Goal: Task Accomplishment & Management: Complete application form

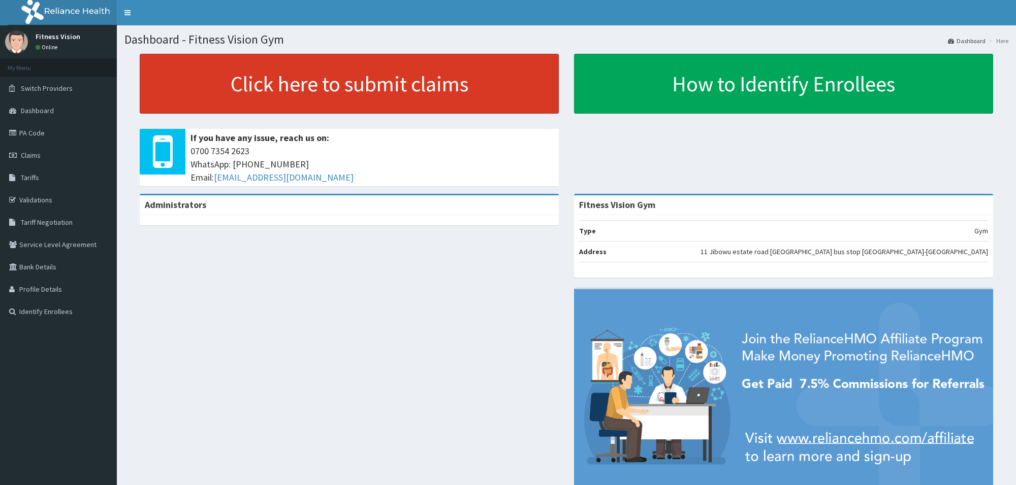
drag, startPoint x: 0, startPoint y: 0, endPoint x: 439, endPoint y: 74, distance: 445.4
click at [444, 72] on link "Click here to submit claims" at bounding box center [349, 84] width 419 height 60
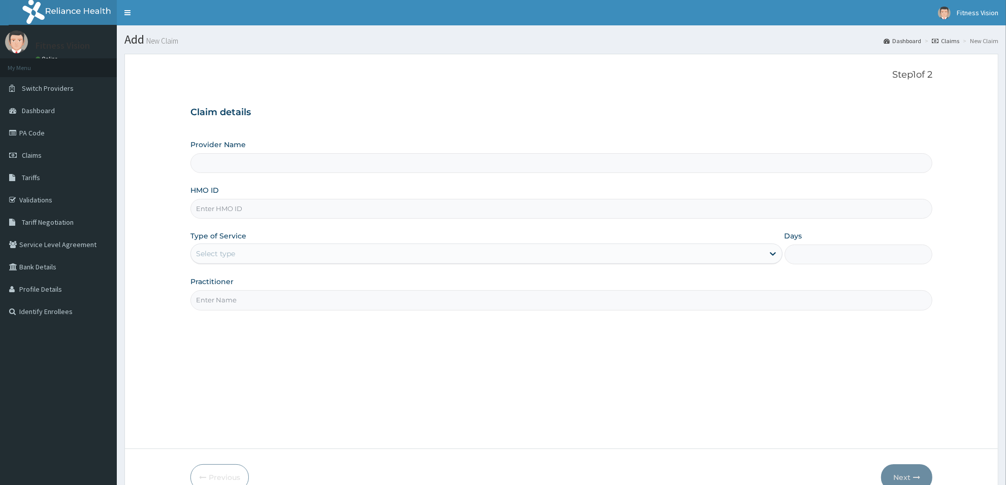
type input "Fitness Vision Gym"
type input "1"
click at [240, 165] on input "Fitness Vision Gym" at bounding box center [561, 163] width 742 height 20
click at [235, 209] on input "HMO ID" at bounding box center [561, 209] width 742 height 20
type input "slb/100718/a"
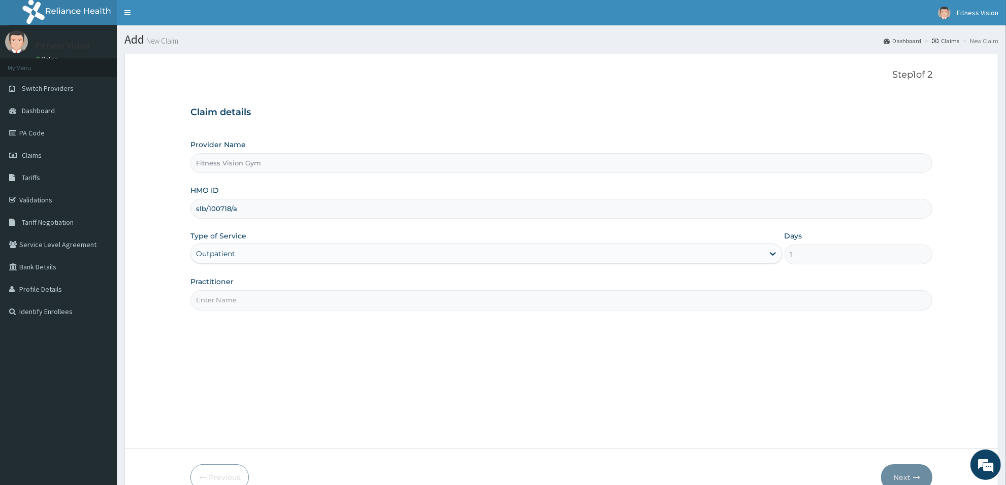
click at [209, 299] on input "Practitioner" at bounding box center [561, 300] width 742 height 20
type input "babatumde"
click at [917, 477] on icon "button" at bounding box center [916, 477] width 7 height 7
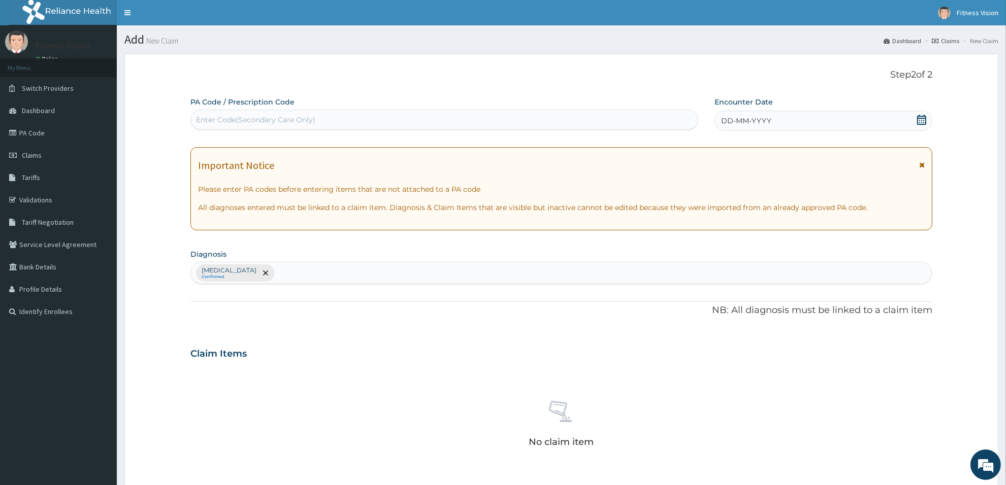
click at [326, 118] on div "Enter Code(Secondary Care Only)" at bounding box center [444, 120] width 507 height 16
type input "PA/6F999E"
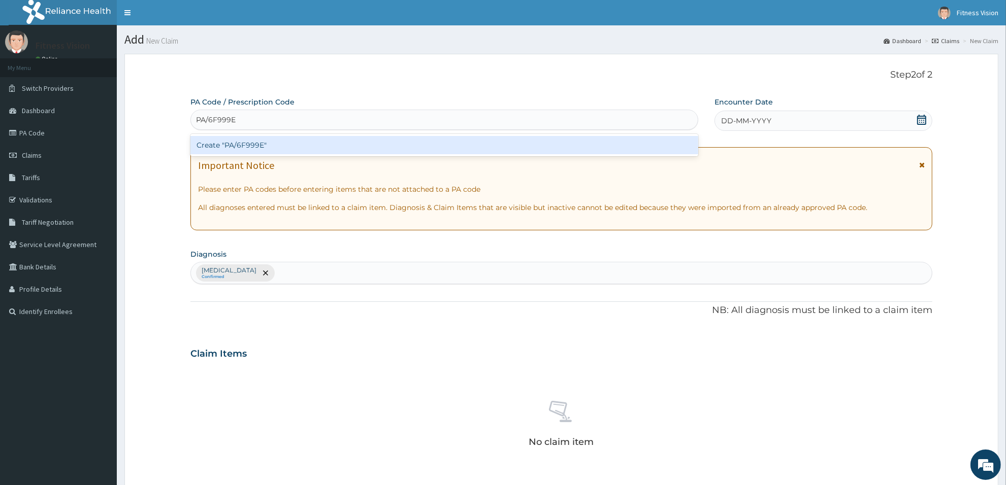
click at [314, 146] on div "Create "PA/6F999E"" at bounding box center [444, 145] width 508 height 18
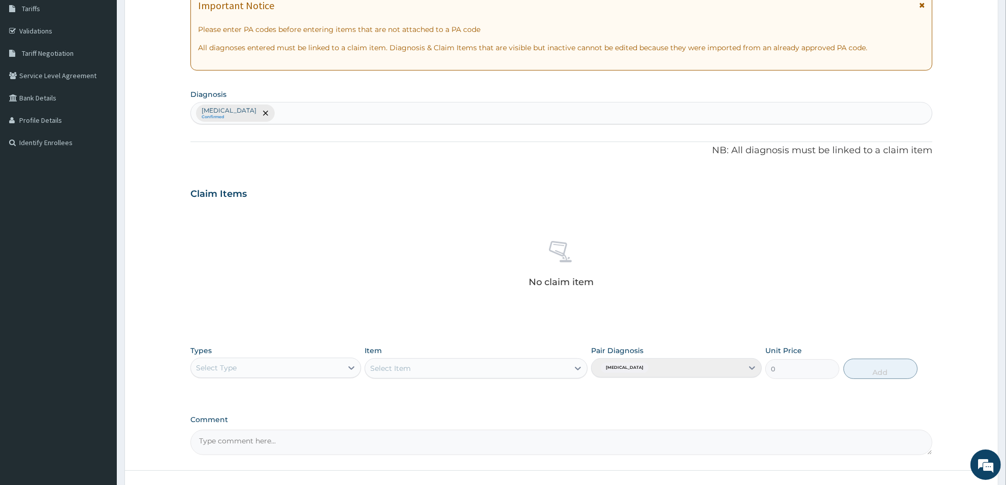
scroll to position [247, 0]
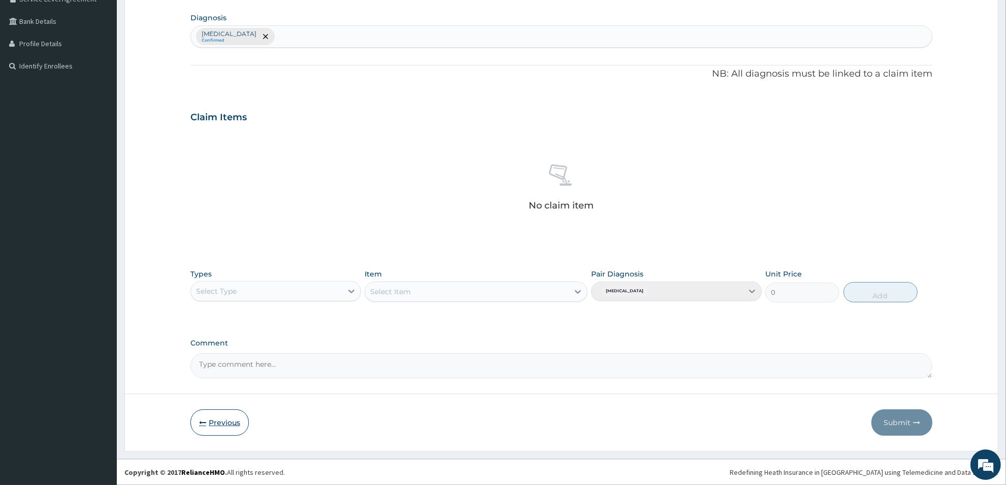
click at [209, 431] on button "Previous" at bounding box center [219, 423] width 58 height 26
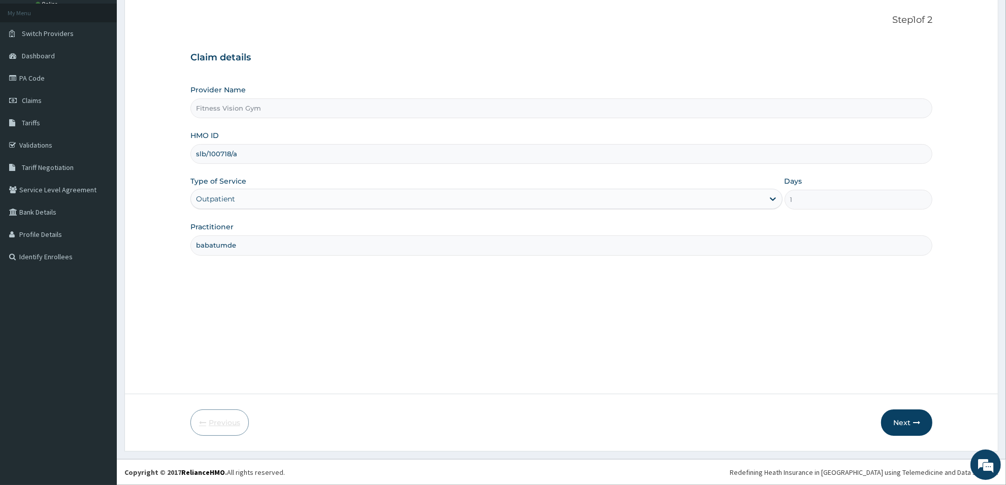
scroll to position [55, 0]
click at [235, 151] on input "slb/100718/a" at bounding box center [561, 154] width 742 height 20
type input "slb/10718/a"
click at [904, 427] on button "Next" at bounding box center [906, 423] width 51 height 26
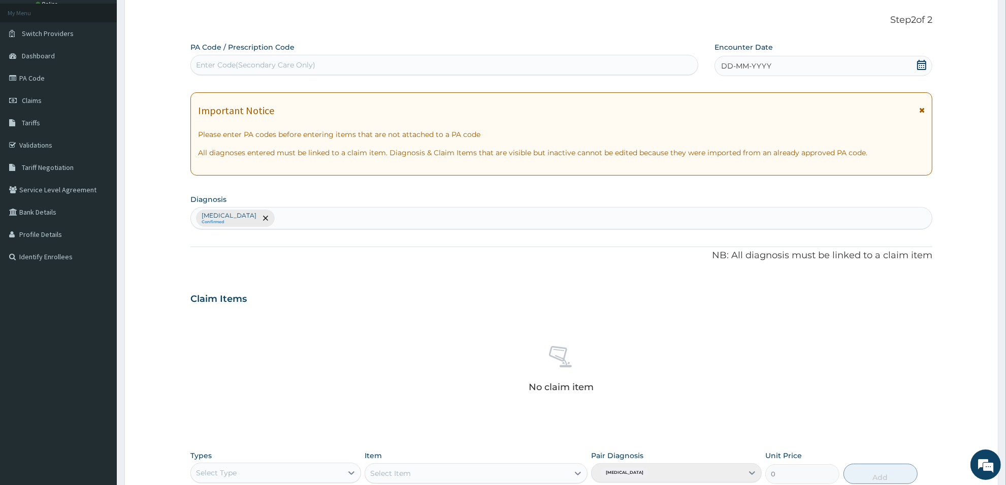
click at [255, 66] on div "Enter Code(Secondary Care Only)" at bounding box center [255, 65] width 119 height 10
type input "PA/6F999E"
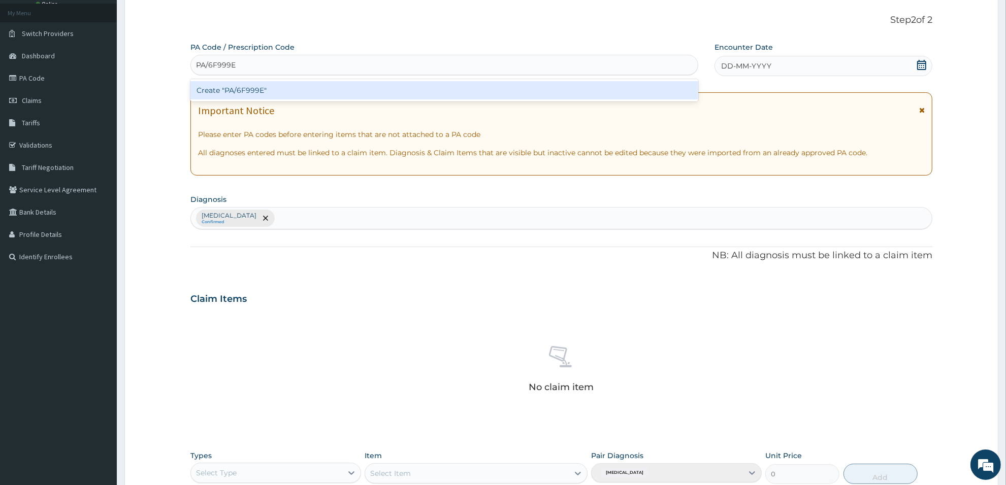
click at [255, 90] on div "Create "PA/6F999E"" at bounding box center [444, 90] width 508 height 18
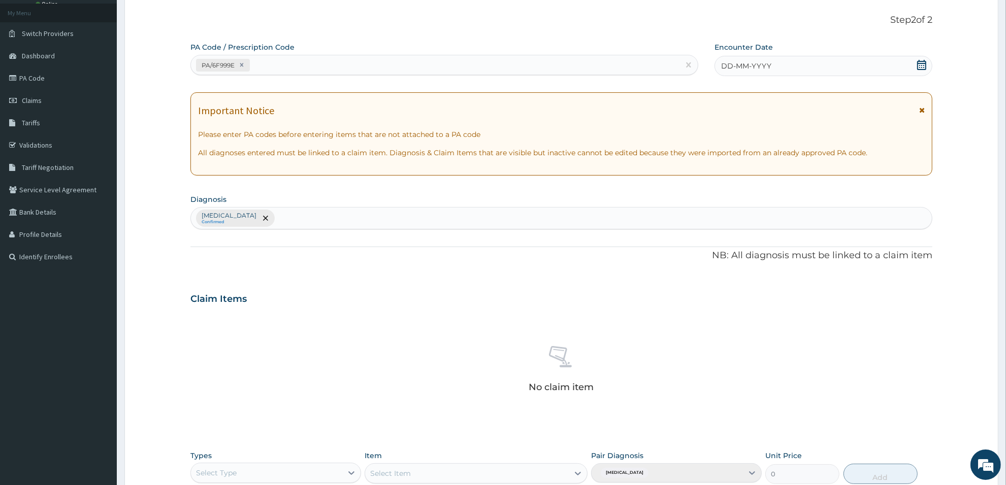
click at [922, 67] on icon at bounding box center [922, 65] width 10 height 10
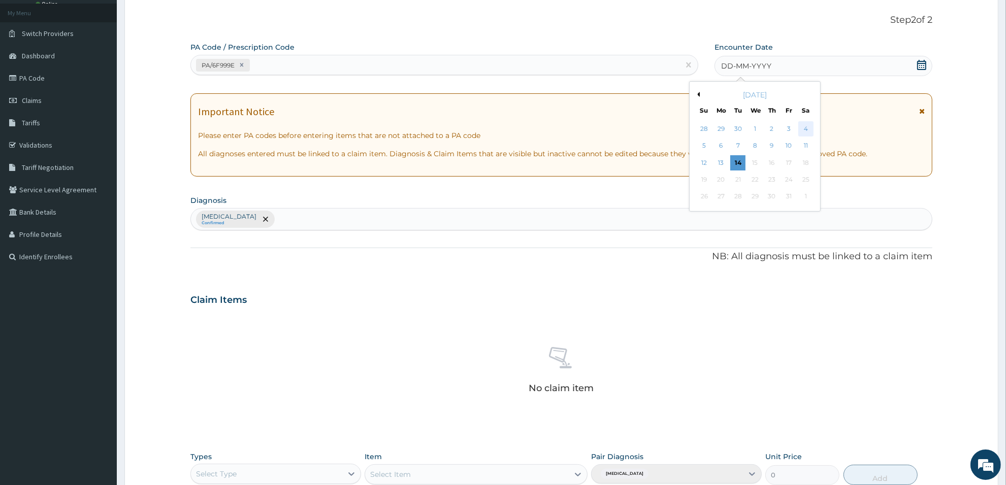
click at [803, 127] on div "4" at bounding box center [805, 128] width 15 height 15
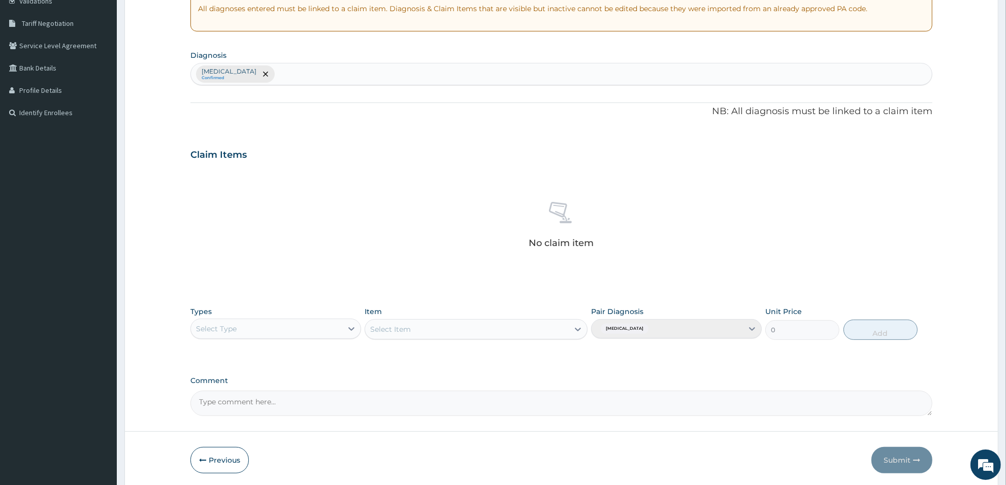
scroll to position [233, 0]
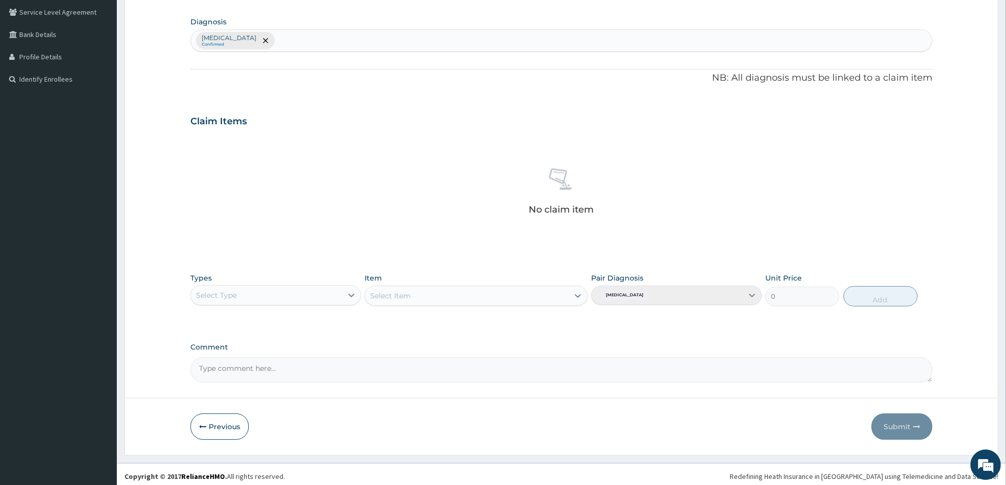
click at [268, 298] on div "Select Type" at bounding box center [266, 295] width 151 height 16
type input "gym"
click at [258, 320] on div "Gym" at bounding box center [275, 321] width 171 height 18
click at [422, 294] on div "Select Item" at bounding box center [466, 296] width 203 height 16
click at [418, 320] on div "GYM" at bounding box center [476, 321] width 222 height 18
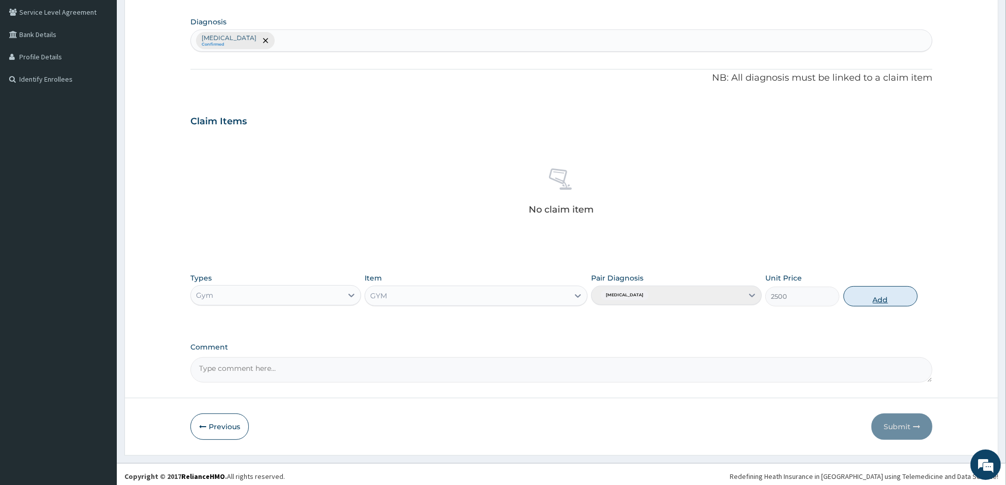
click at [882, 306] on button "Add" at bounding box center [880, 296] width 74 height 20
type input "0"
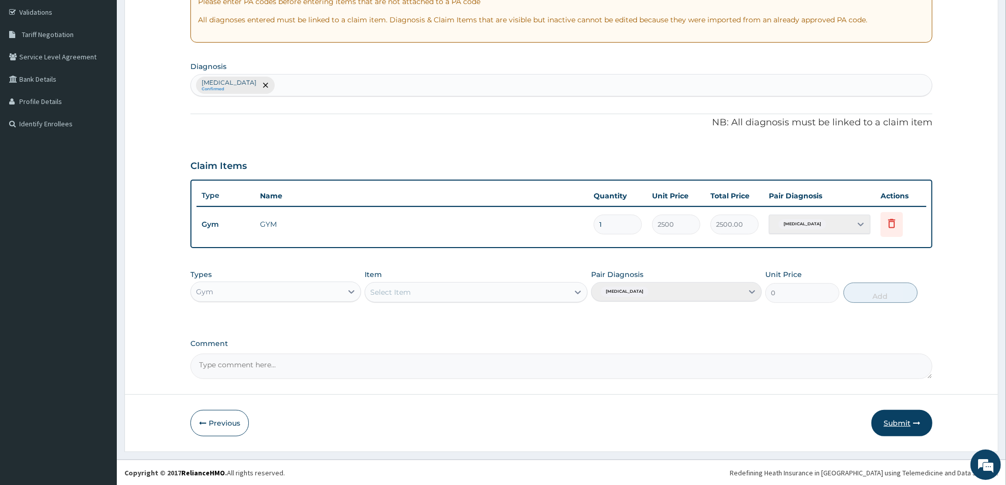
click at [900, 428] on button "Submit" at bounding box center [901, 423] width 61 height 26
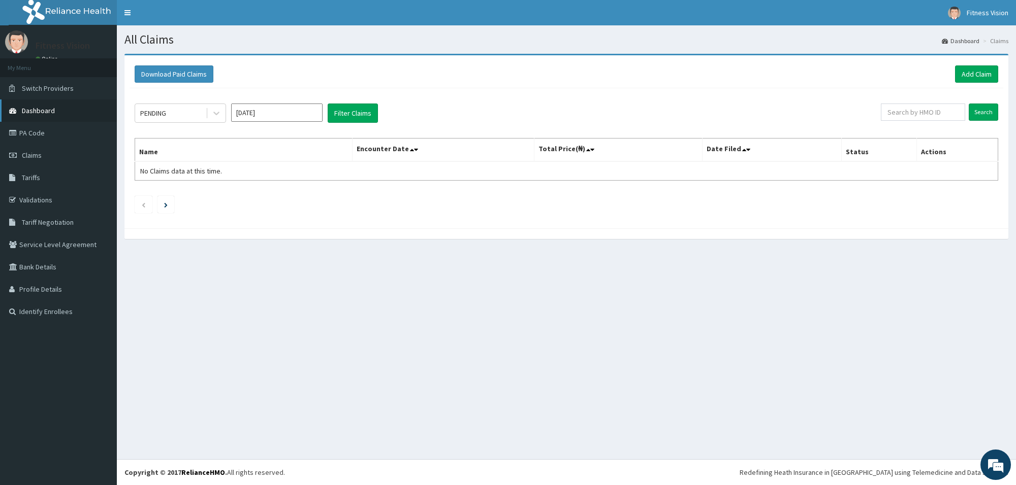
click at [41, 110] on span "Dashboard" at bounding box center [38, 110] width 33 height 9
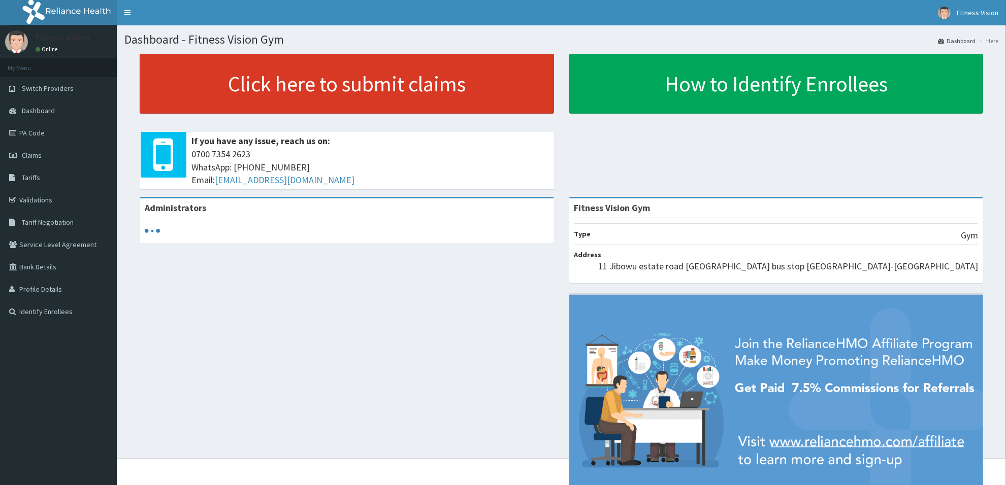
click at [262, 102] on link "Click here to submit claims" at bounding box center [347, 84] width 414 height 60
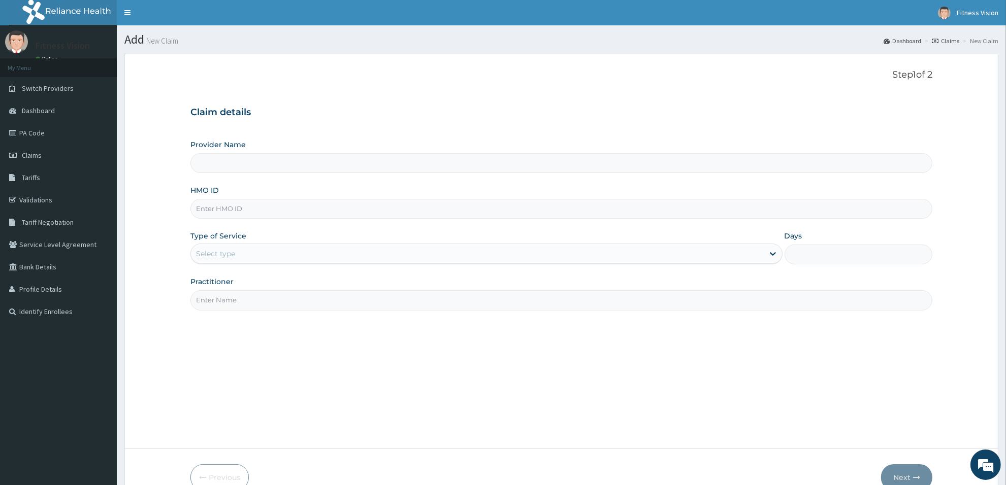
type input "Fitness Vision Gym"
type input "1"
click at [217, 217] on input "HMO ID" at bounding box center [561, 209] width 742 height 20
type input "edg/10072/a"
click at [284, 303] on input "Practitioner" at bounding box center [561, 300] width 742 height 20
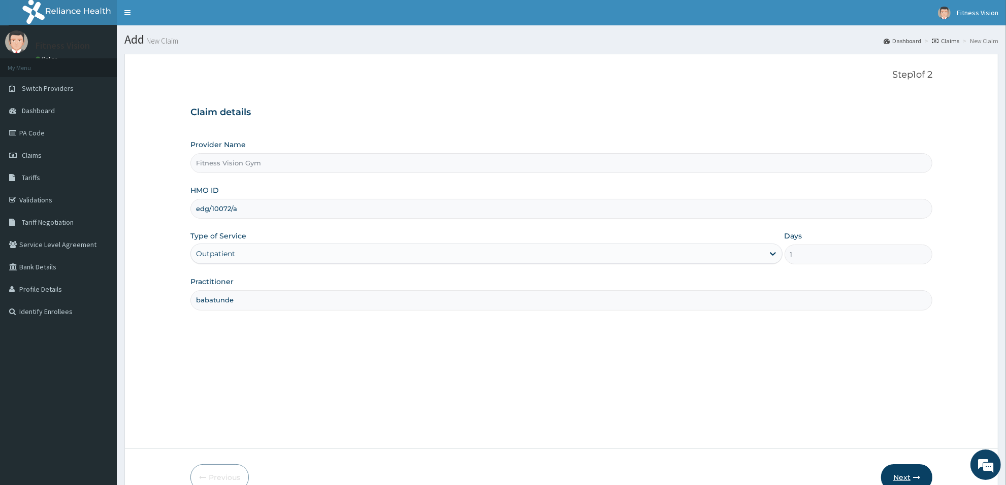
type input "babatunde"
click at [904, 479] on button "Next" at bounding box center [906, 478] width 51 height 26
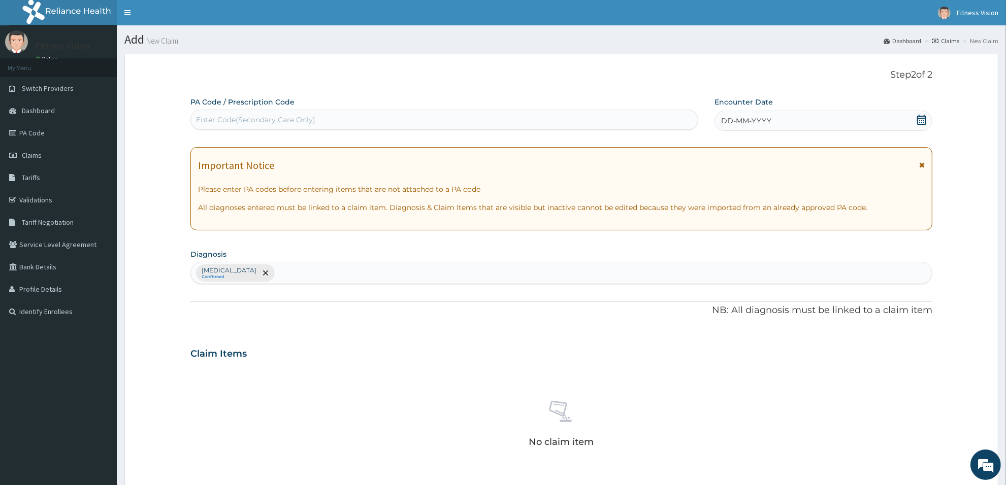
click at [316, 125] on div "Enter Code(Secondary Care Only)" at bounding box center [444, 120] width 507 height 16
type input "PA/114DE4"
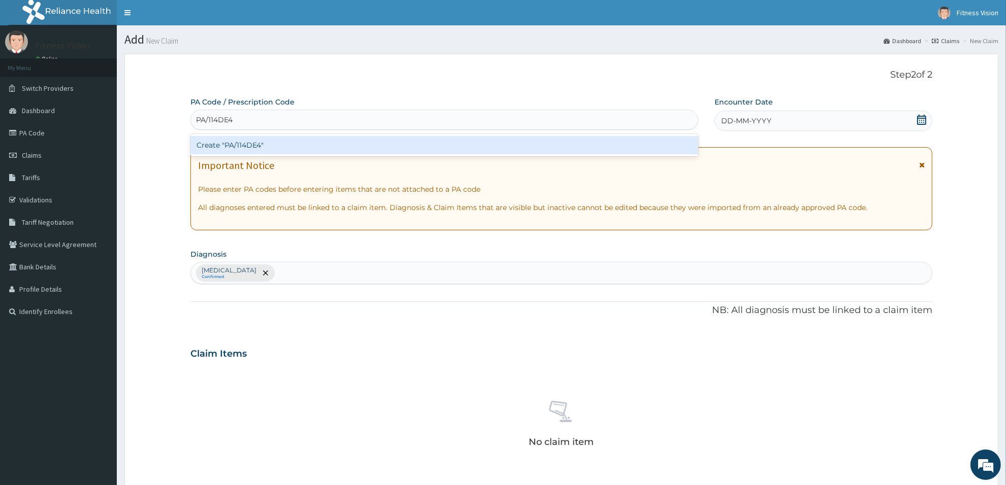
click at [367, 146] on div "Create "PA/114DE4"" at bounding box center [444, 145] width 508 height 18
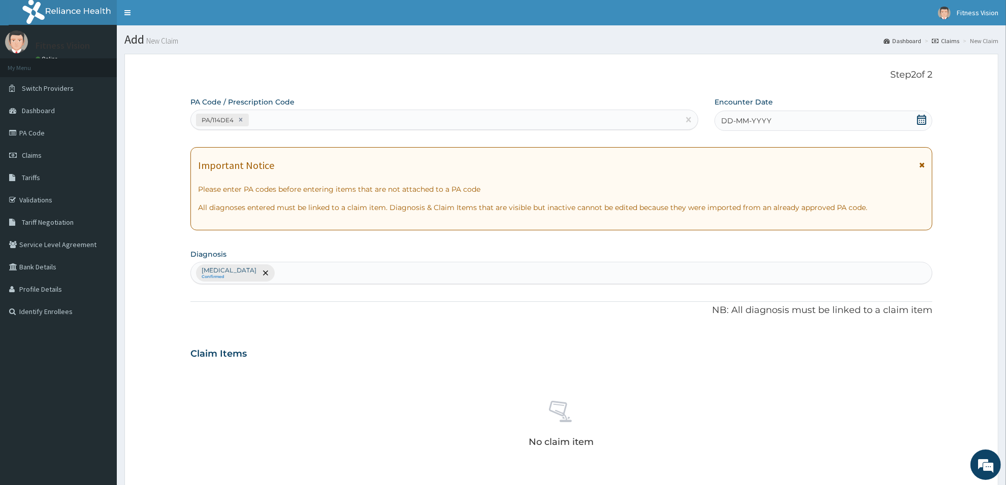
click at [923, 113] on div "DD-MM-YYYY" at bounding box center [823, 121] width 218 height 20
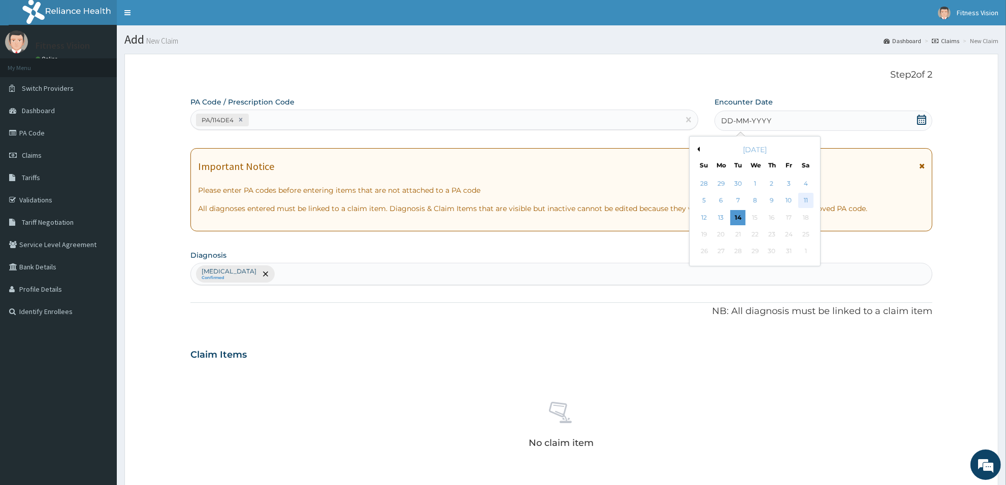
click at [808, 197] on div "11" at bounding box center [805, 200] width 15 height 15
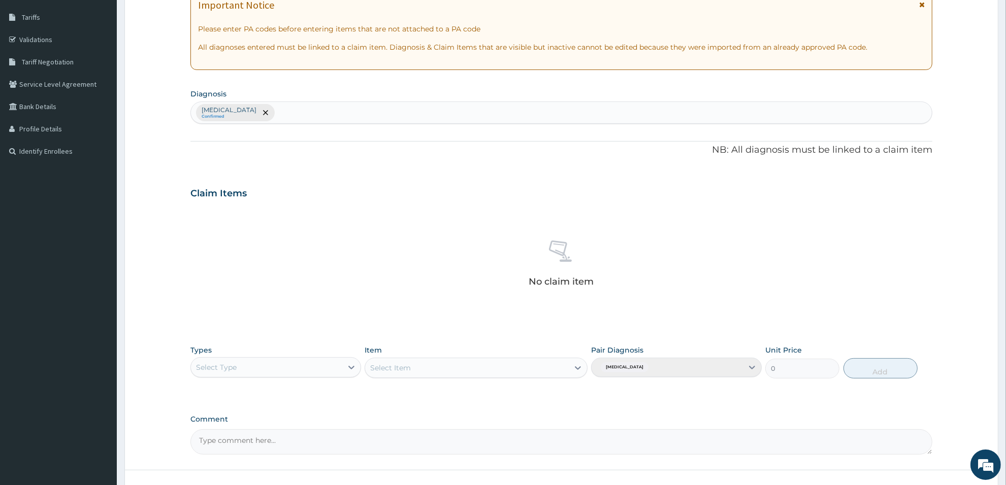
scroll to position [194, 0]
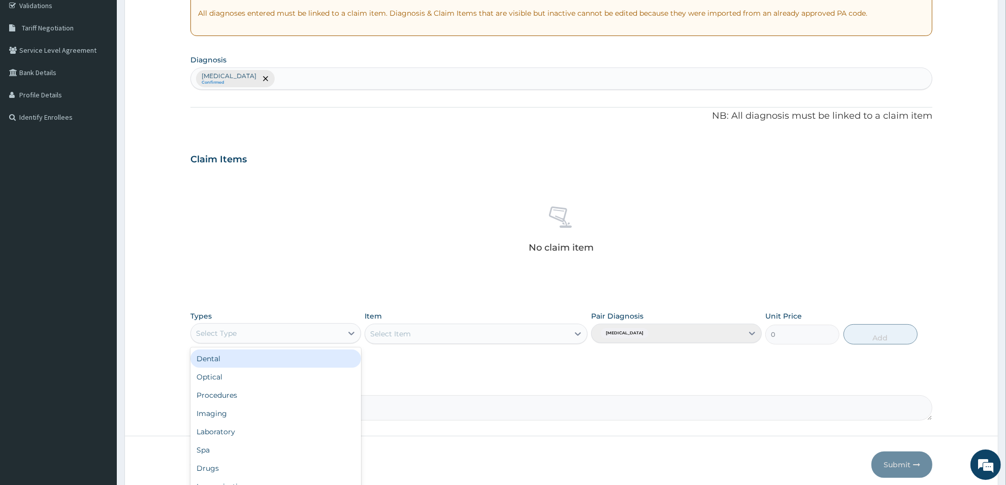
click at [342, 336] on div "Select Type" at bounding box center [266, 334] width 151 height 16
type input "gym"
click at [278, 367] on div "Gym" at bounding box center [275, 359] width 171 height 18
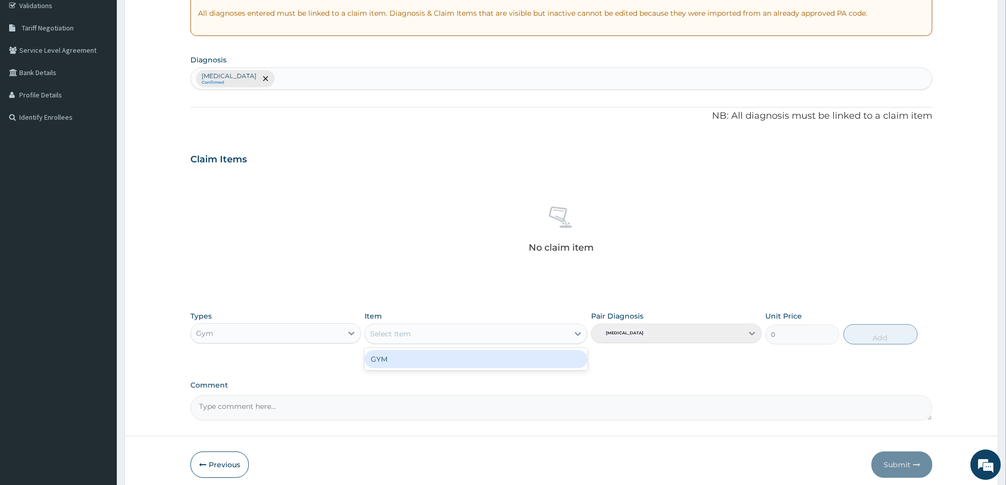
click at [419, 336] on div "Select Item" at bounding box center [466, 334] width 203 height 16
click at [422, 359] on div "GYM" at bounding box center [476, 359] width 222 height 18
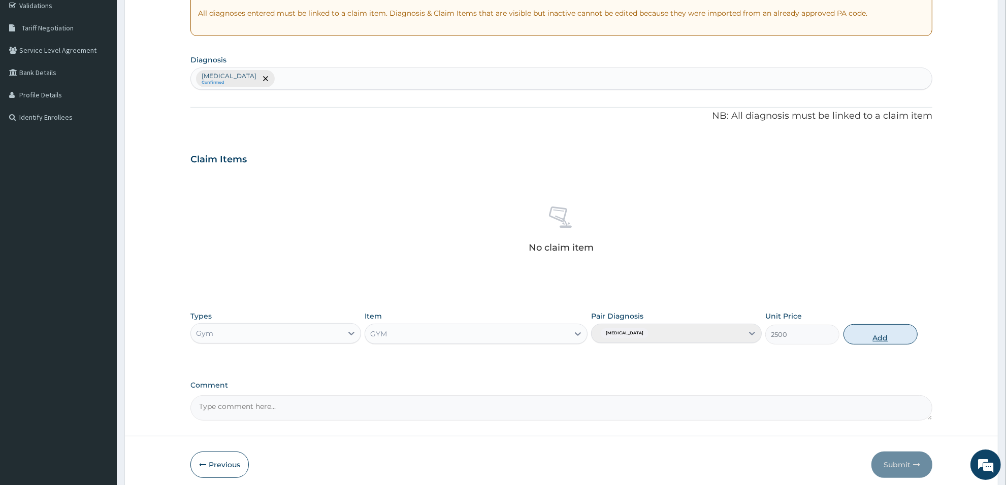
click at [874, 337] on button "Add" at bounding box center [880, 334] width 74 height 20
type input "0"
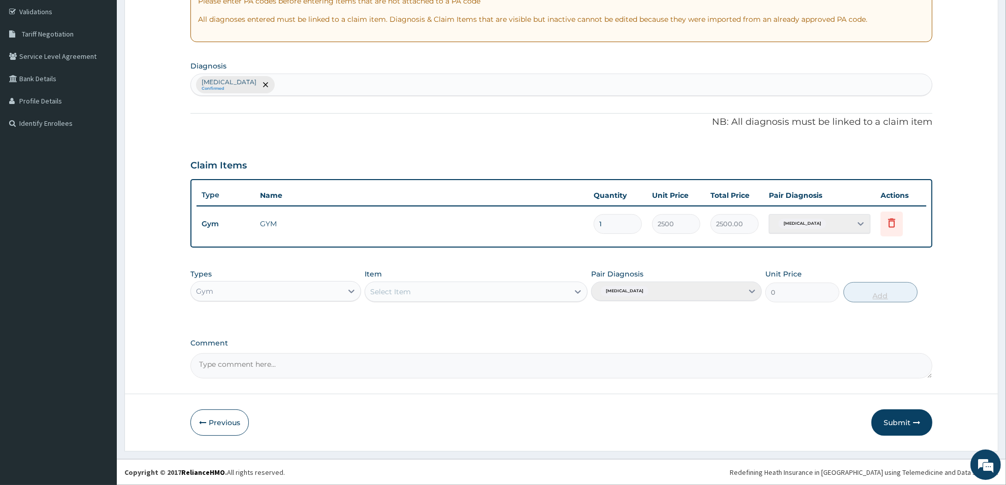
scroll to position [188, 0]
drag, startPoint x: 888, startPoint y: 421, endPoint x: 866, endPoint y: 456, distance: 40.2
click at [873, 448] on form "Step 2 of 2 PA Code / Prescription Code PA/114DE4 Encounter Date [DATE] Importa…" at bounding box center [561, 159] width 874 height 586
